Goal: Task Accomplishment & Management: Use online tool/utility

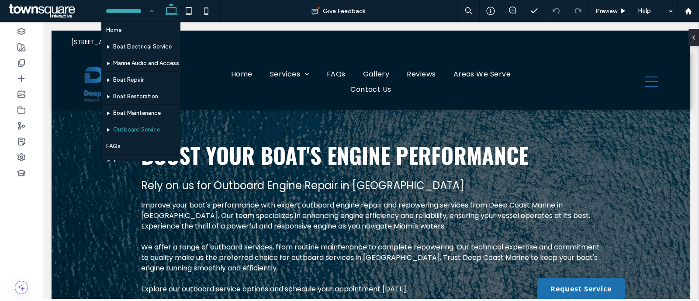
click at [145, 9] on div "Home Boat Electrical Service Marine Audio and Accessories Boat Repair Boat Rest…" at bounding box center [129, 11] width 56 height 22
click at [142, 10] on input at bounding box center [127, 11] width 43 height 22
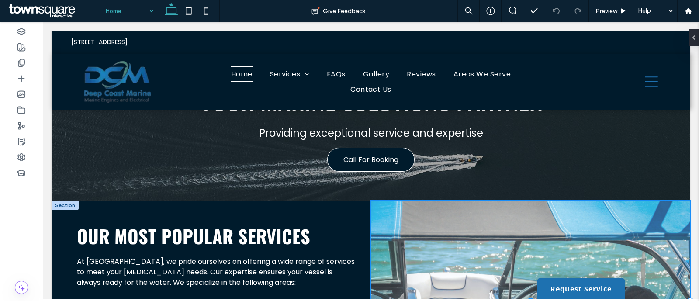
scroll to position [1049, 0]
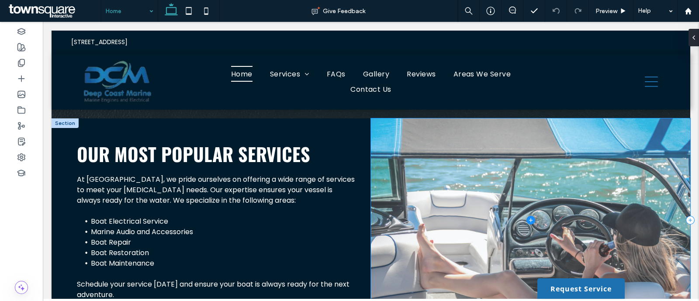
click at [456, 202] on span at bounding box center [531, 220] width 320 height 204
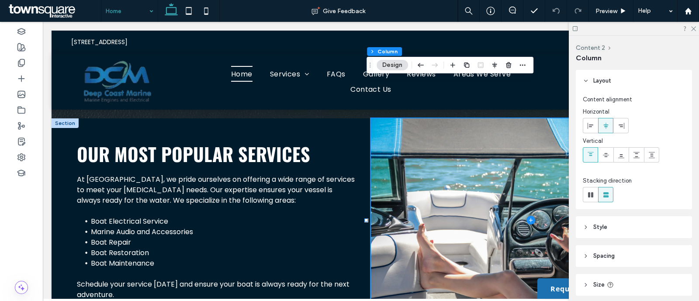
scroll to position [62, 0]
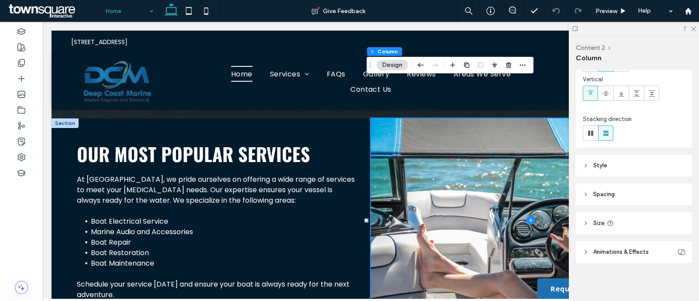
click at [620, 250] on span "Animations & Effects" at bounding box center [622, 252] width 56 height 9
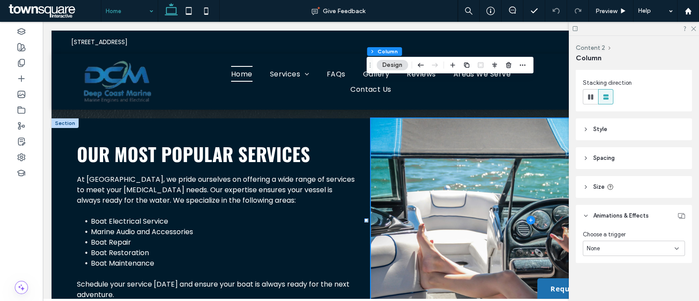
click at [626, 145] on div "Layout Content alignment Horizontal Vertical Stacking direction Style Color Ima…" at bounding box center [637, 184] width 122 height 228
click at [625, 135] on header "Style" at bounding box center [634, 129] width 116 height 22
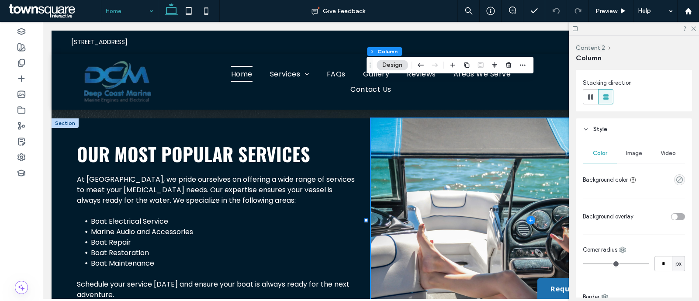
click at [634, 154] on span "Image" at bounding box center [634, 153] width 16 height 7
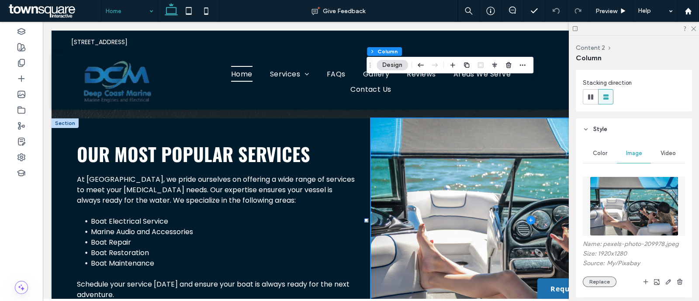
click at [601, 281] on button "Replace" at bounding box center [600, 282] width 34 height 10
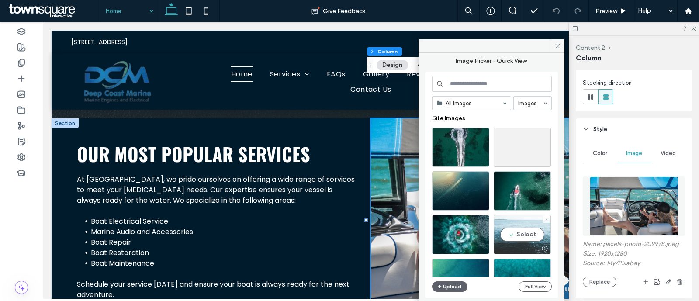
scroll to position [43, 0]
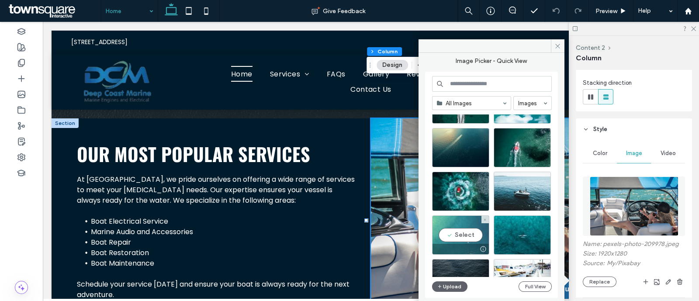
click at [475, 235] on div "Select" at bounding box center [460, 234] width 57 height 39
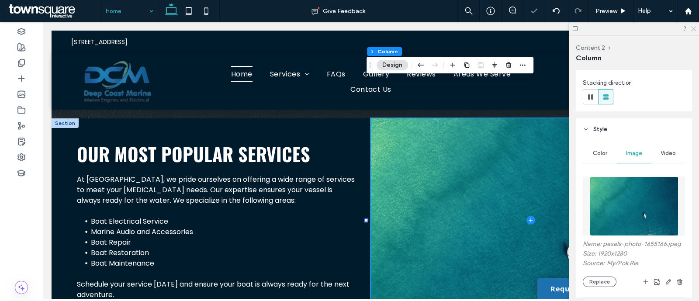
click at [695, 30] on icon at bounding box center [694, 28] width 6 height 6
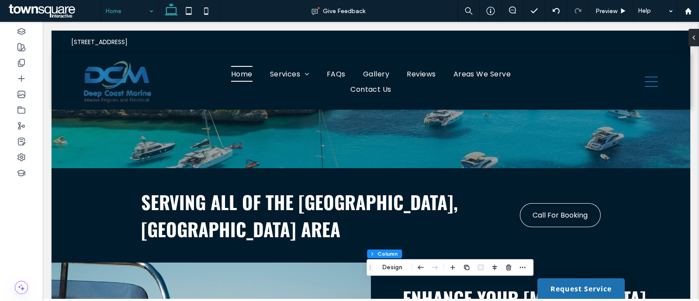
scroll to position [0, 0]
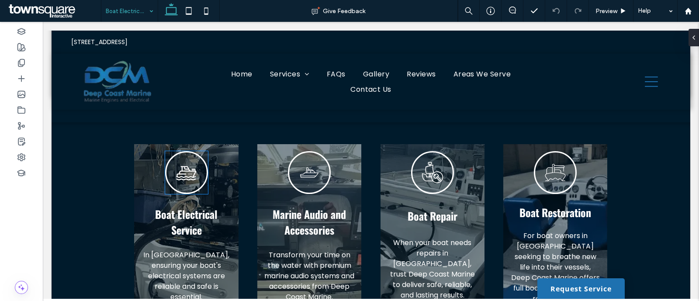
scroll to position [540, 0]
click at [133, 14] on input at bounding box center [127, 11] width 43 height 22
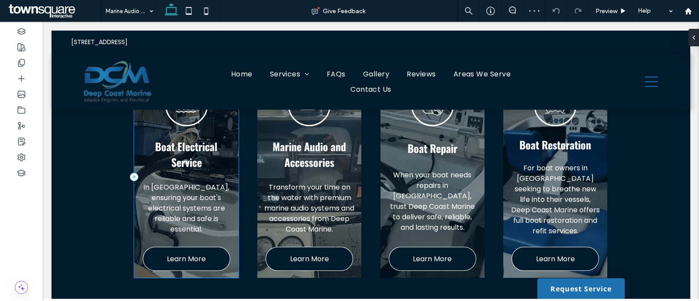
scroll to position [671, 0]
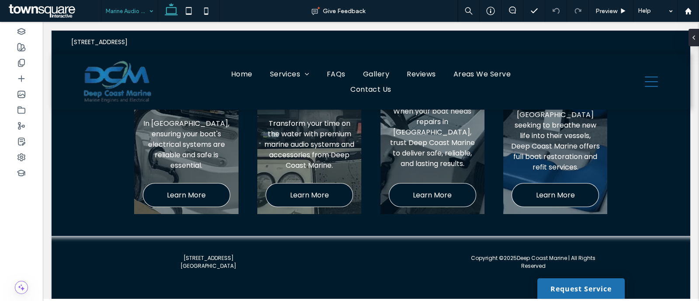
click at [141, 1] on input at bounding box center [127, 11] width 43 height 22
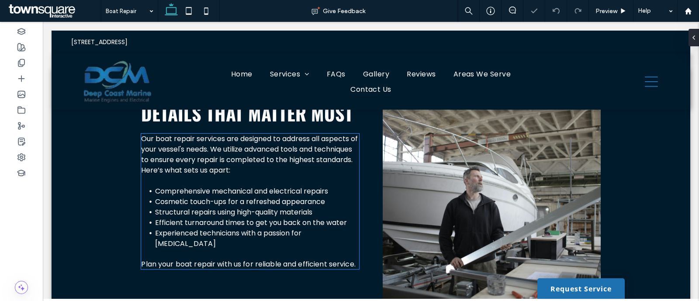
scroll to position [284, 0]
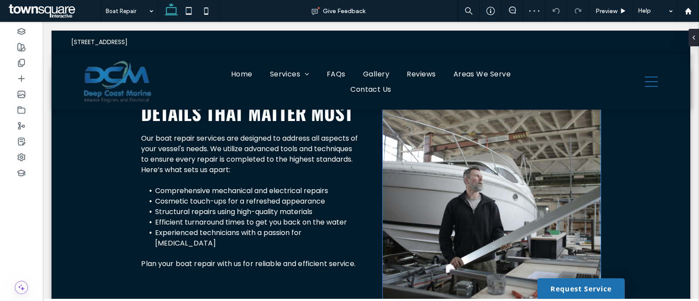
click at [454, 174] on img at bounding box center [492, 201] width 218 height 205
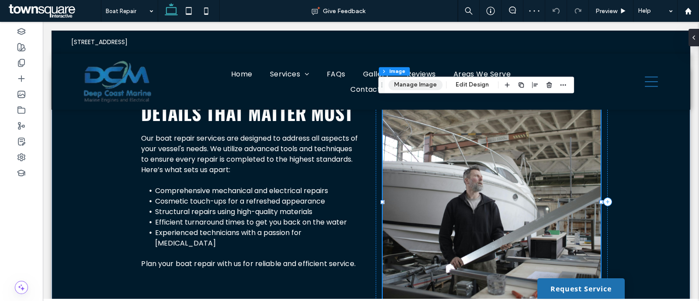
click at [409, 83] on button "Manage Image" at bounding box center [416, 85] width 54 height 10
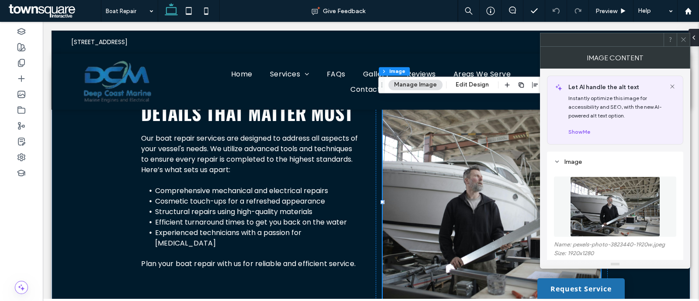
scroll to position [77, 0]
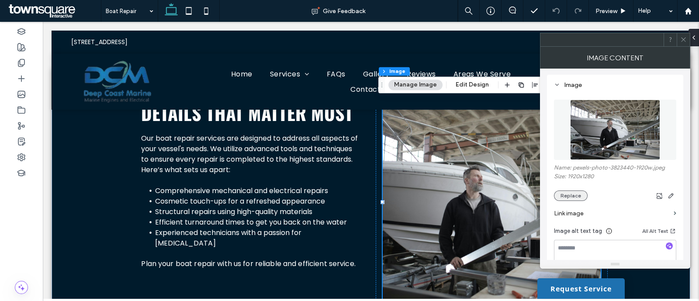
click at [575, 196] on button "Replace" at bounding box center [571, 196] width 34 height 10
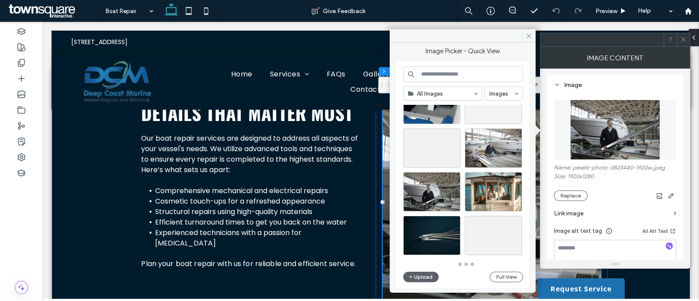
scroll to position [383, 0]
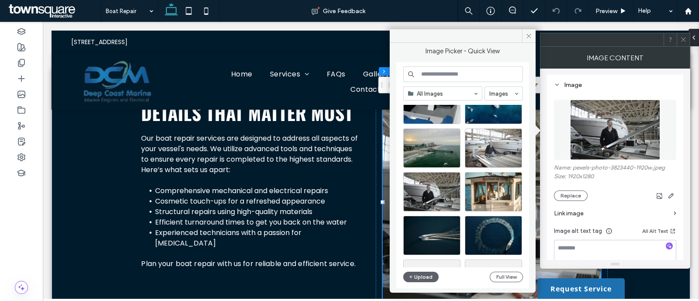
click at [446, 81] on div "All Images Images Upload Full View" at bounding box center [463, 175] width 120 height 218
click at [441, 73] on input at bounding box center [463, 74] width 120 height 16
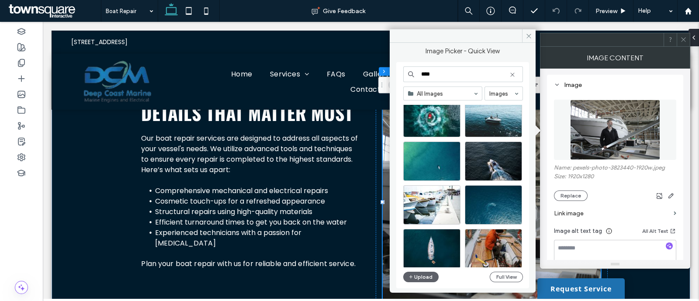
scroll to position [108, 0]
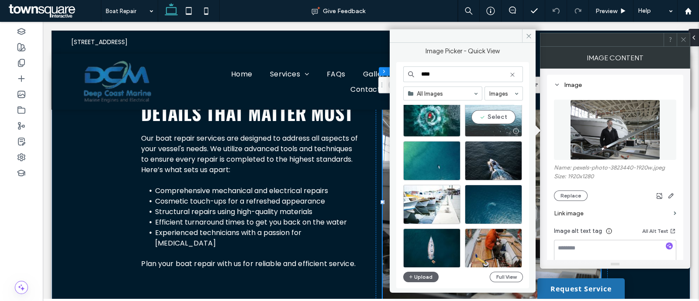
type input "****"
click at [489, 117] on div "Select" at bounding box center [493, 116] width 57 height 39
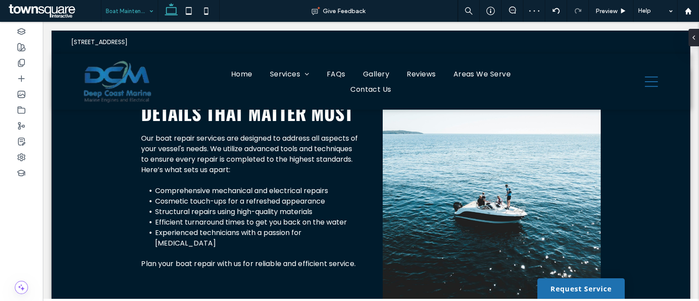
click at [133, 12] on input at bounding box center [127, 11] width 43 height 22
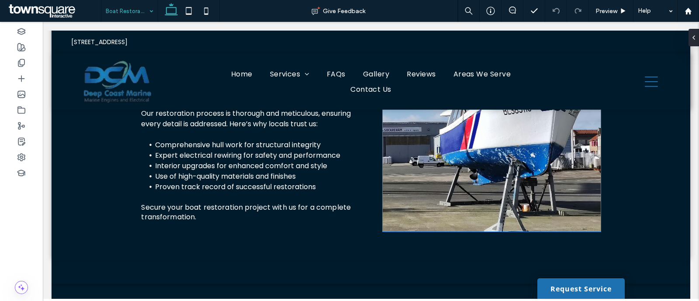
scroll to position [369, 0]
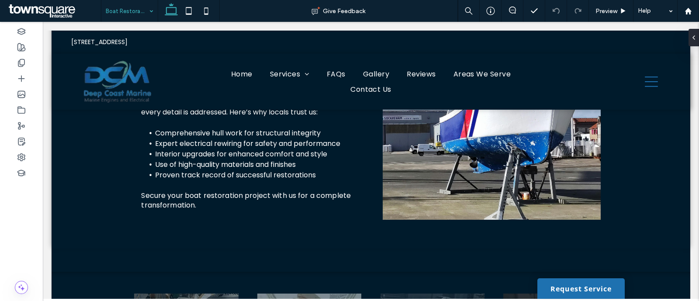
click at [139, 13] on input at bounding box center [127, 11] width 43 height 22
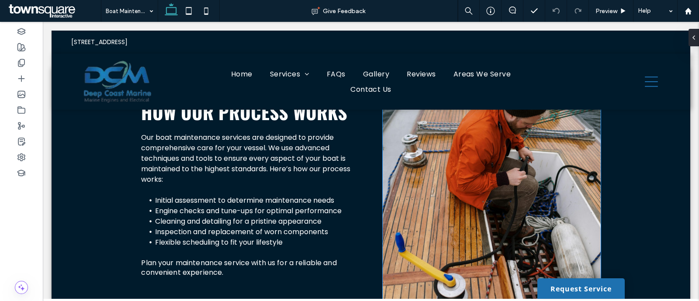
scroll to position [225, 0]
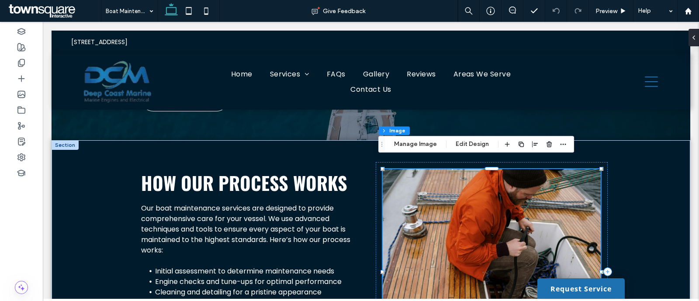
click at [415, 149] on div "Section Column Image Manage Image Edit Design" at bounding box center [477, 144] width 196 height 17
click at [411, 146] on button "Manage Image" at bounding box center [416, 144] width 54 height 10
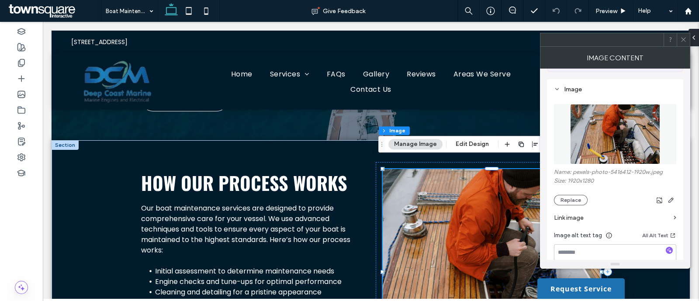
scroll to position [62, 0]
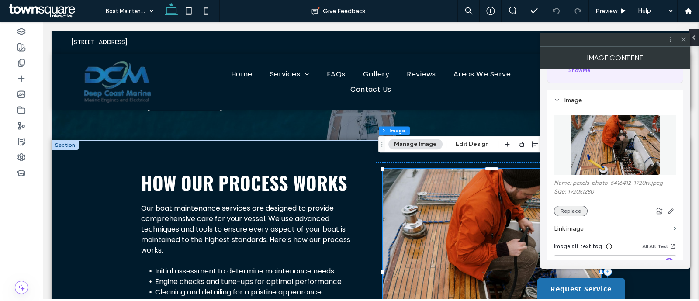
click at [580, 209] on button "Replace" at bounding box center [571, 211] width 34 height 10
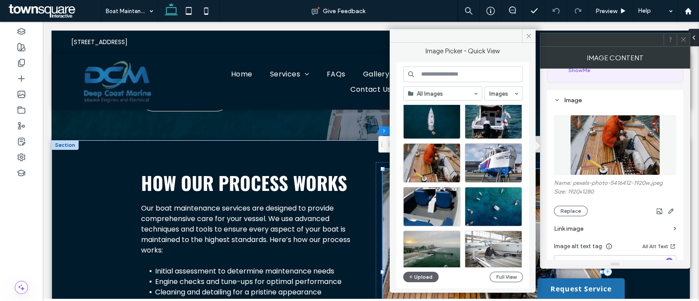
scroll to position [170, 0]
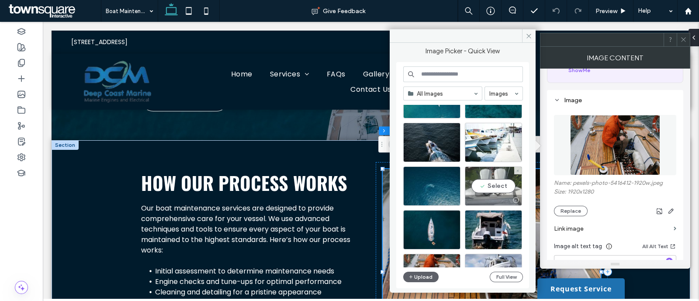
drag, startPoint x: 495, startPoint y: 184, endPoint x: 453, endPoint y: 162, distance: 47.7
click at [496, 184] on div "Select" at bounding box center [493, 186] width 57 height 39
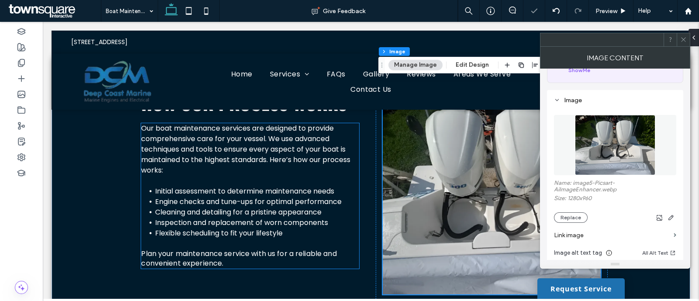
scroll to position [306, 0]
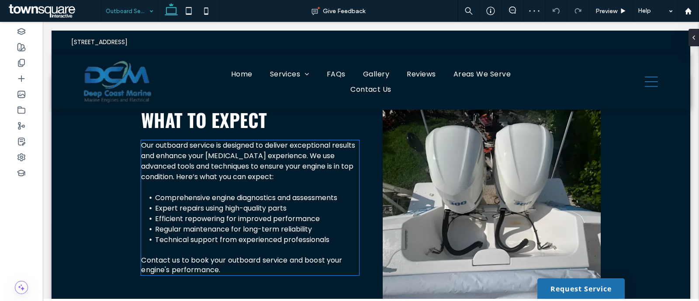
scroll to position [278, 0]
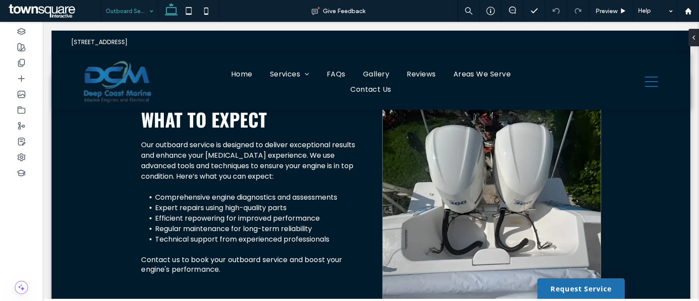
click at [424, 182] on img at bounding box center [492, 208] width 218 height 205
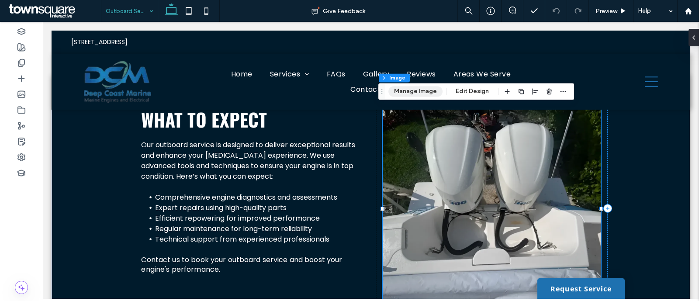
click at [405, 92] on button "Manage Image" at bounding box center [416, 91] width 54 height 10
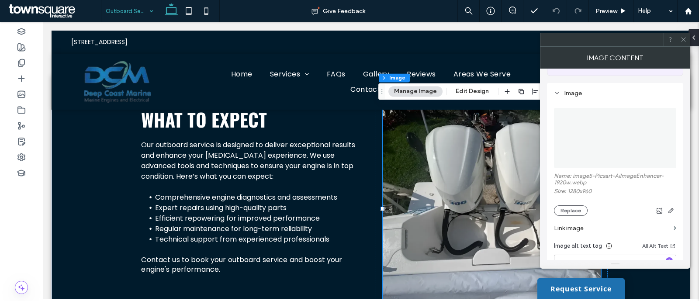
scroll to position [72, 0]
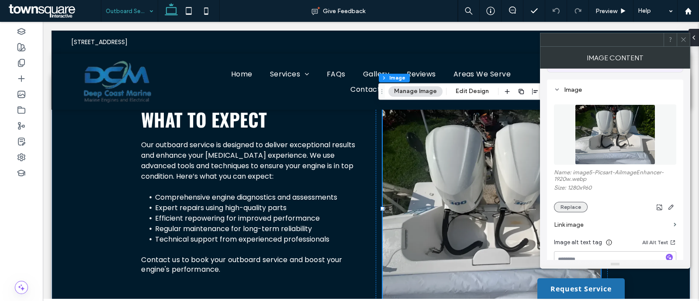
click at [570, 206] on button "Replace" at bounding box center [571, 207] width 34 height 10
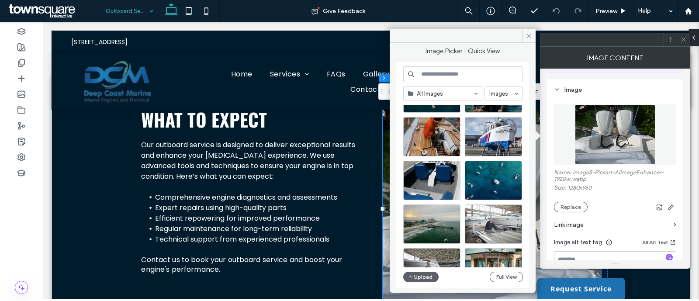
scroll to position [306, 0]
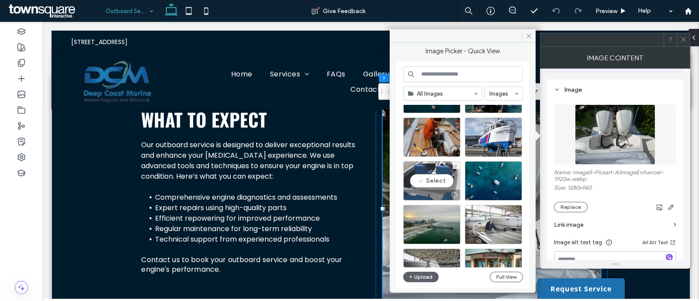
click at [448, 180] on div "Select" at bounding box center [431, 180] width 57 height 39
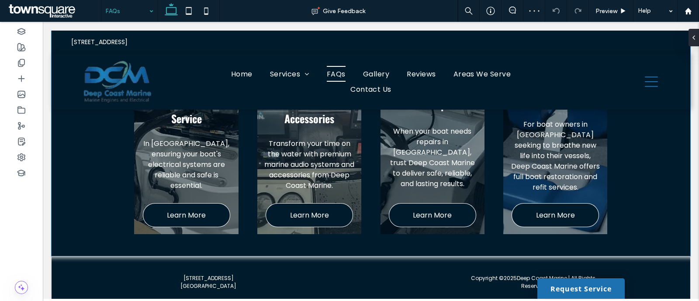
scroll to position [584, 0]
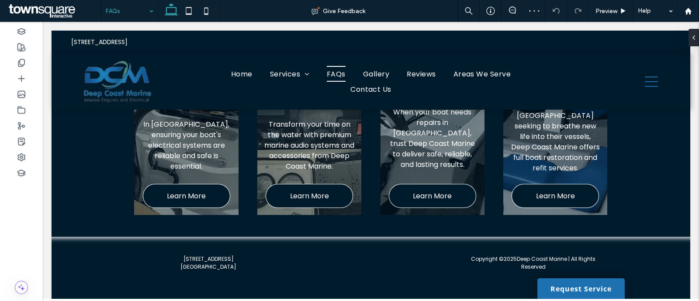
click at [146, 5] on div "FAQs" at bounding box center [129, 11] width 56 height 22
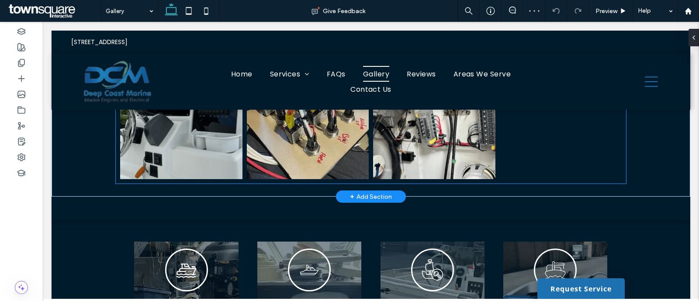
scroll to position [700, 0]
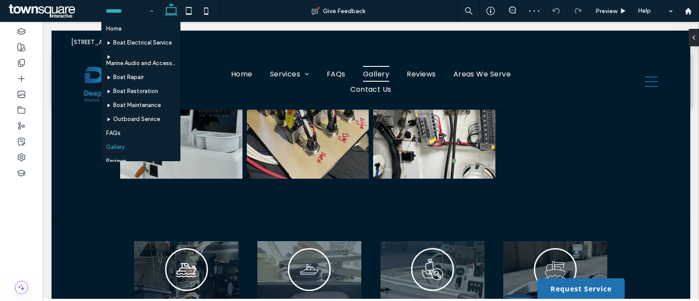
click at [155, 7] on div "Home Boat Electrical Service Marine Audio and Accessories Boat Repair Boat Rest…" at bounding box center [129, 11] width 56 height 22
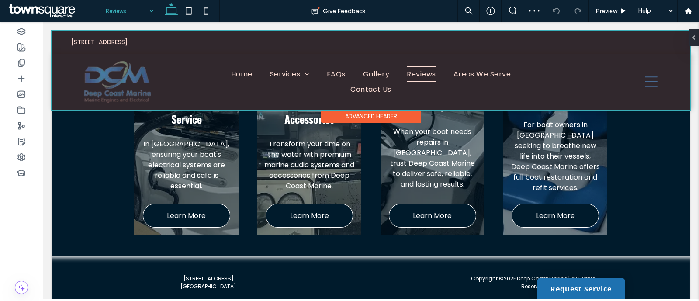
scroll to position [543, 0]
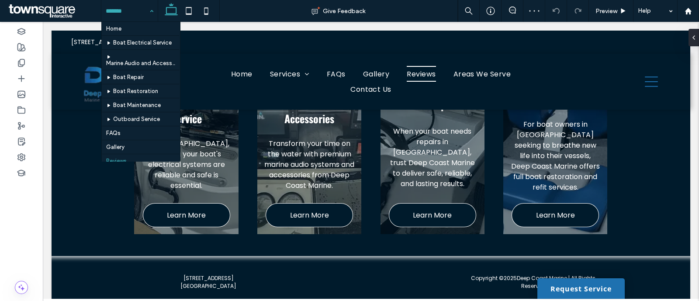
click at [141, 14] on input at bounding box center [127, 11] width 43 height 22
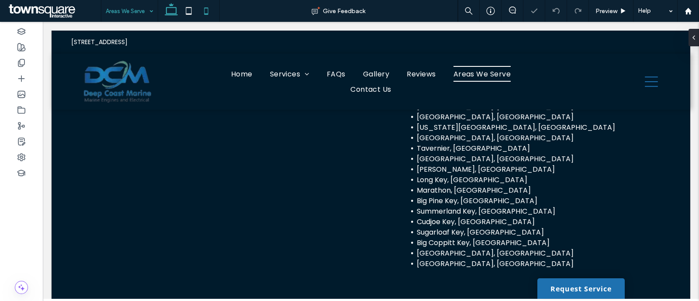
click at [208, 9] on use at bounding box center [206, 10] width 4 height 7
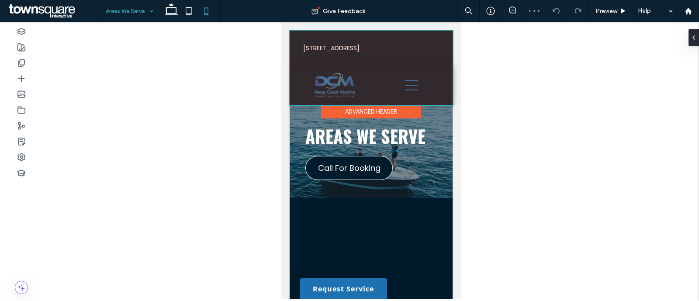
click at [405, 86] on div at bounding box center [370, 68] width 163 height 74
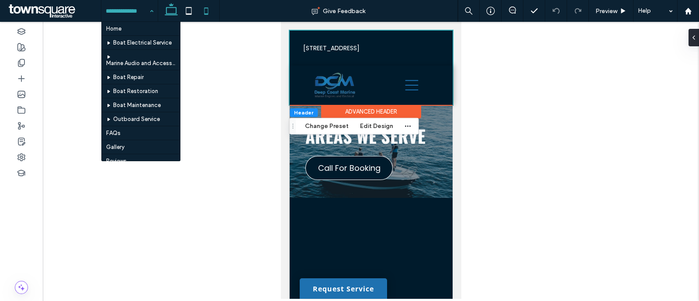
click at [170, 8] on icon at bounding box center [171, 10] width 17 height 17
